Goal: Submit feedback/report problem

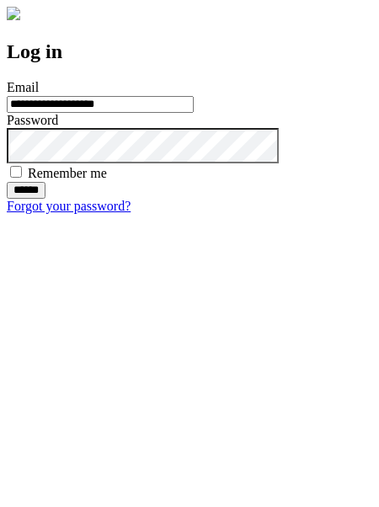
type input "**********"
click at [46, 199] on input "******" at bounding box center [26, 190] width 39 height 17
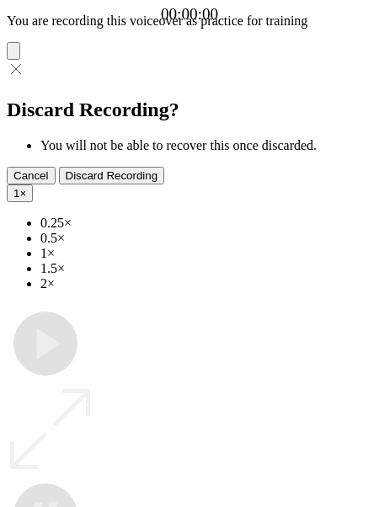
type input "**********"
